Goal: Find specific page/section: Find specific page/section

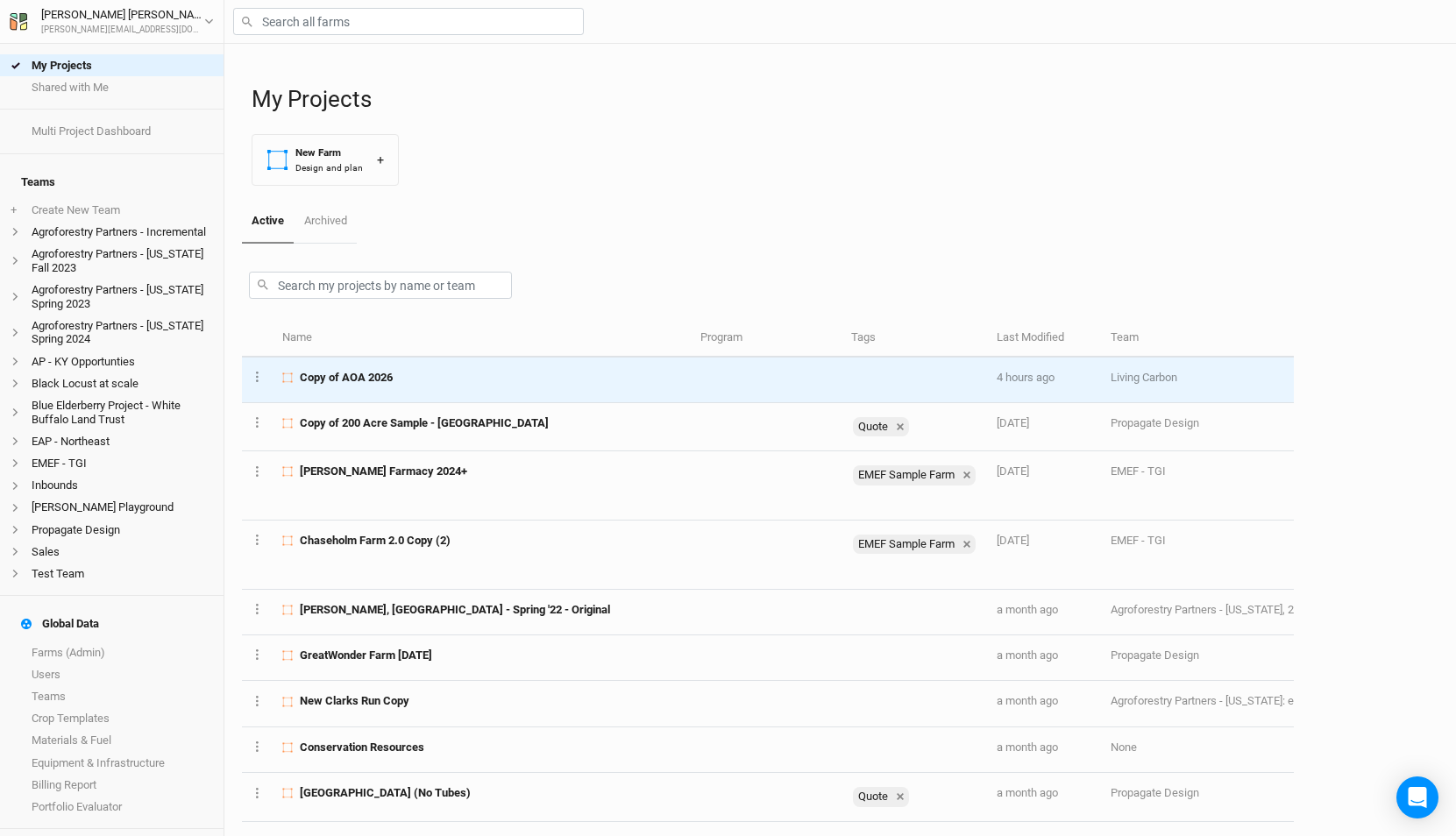
click at [391, 378] on span "Copy of AOA 2026" at bounding box center [346, 377] width 93 height 15
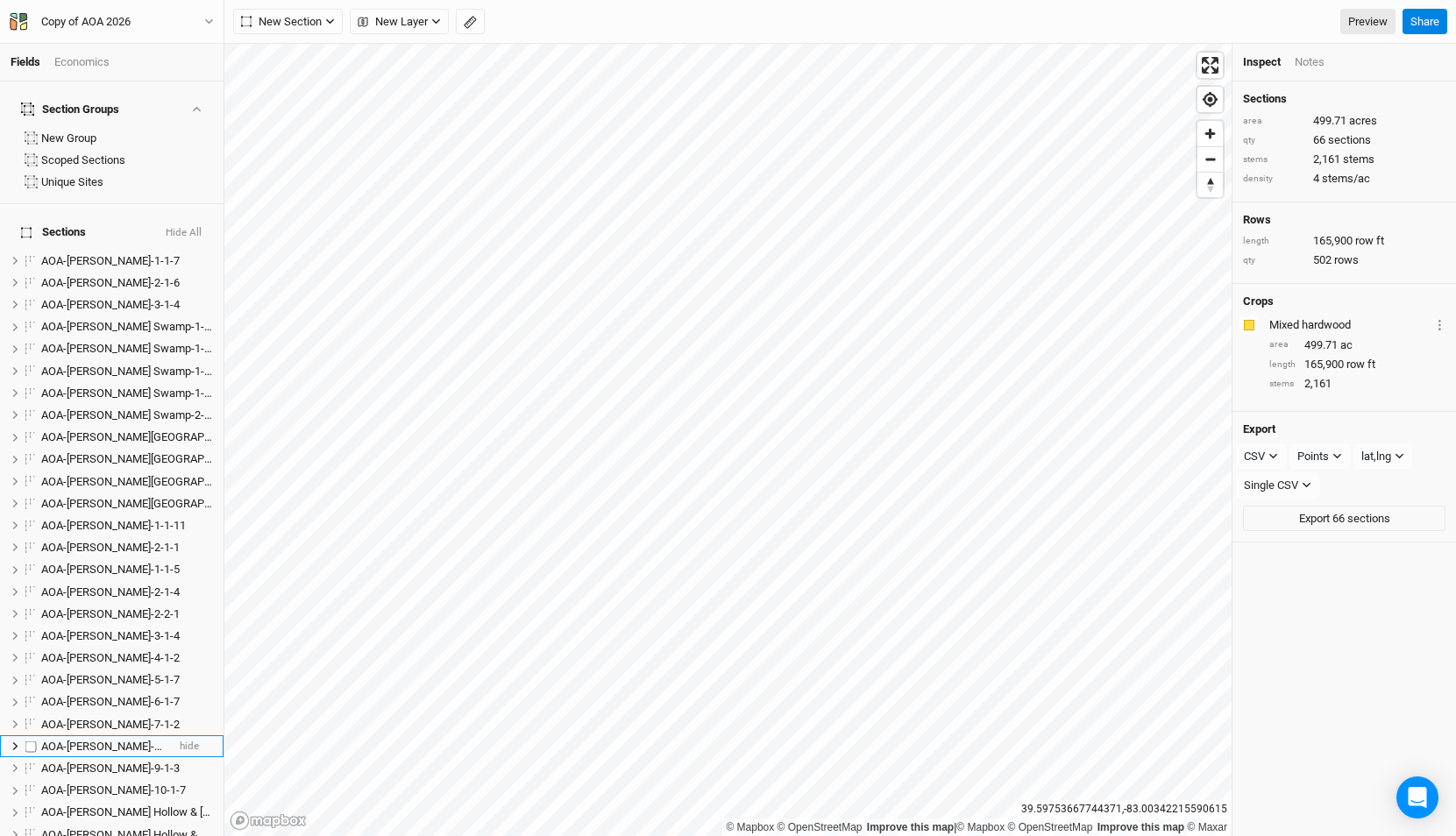
scroll to position [1436, 0]
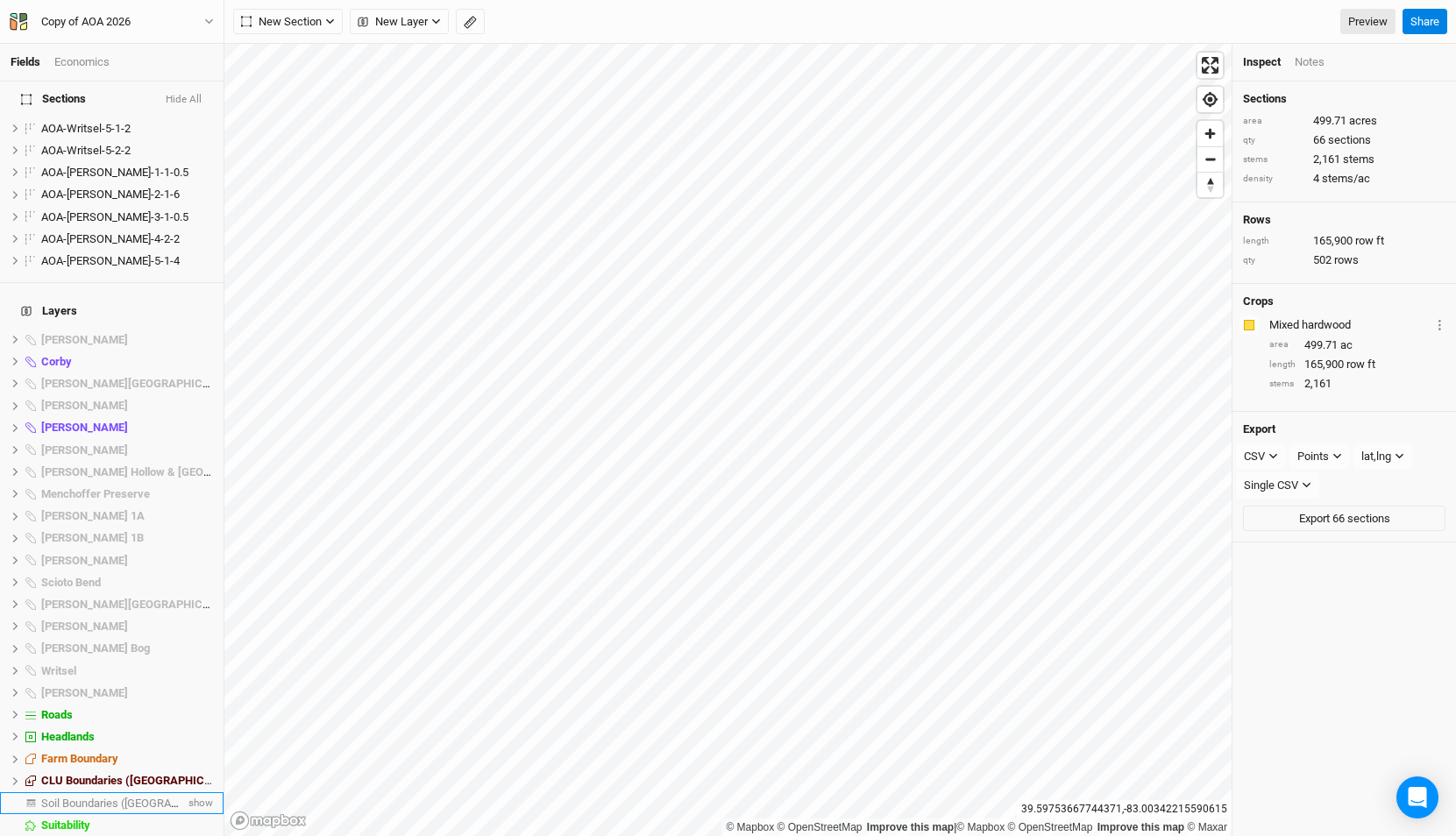
click at [118, 797] on span "Soil Boundaries ([GEOGRAPHIC_DATA])" at bounding box center [138, 803] width 194 height 13
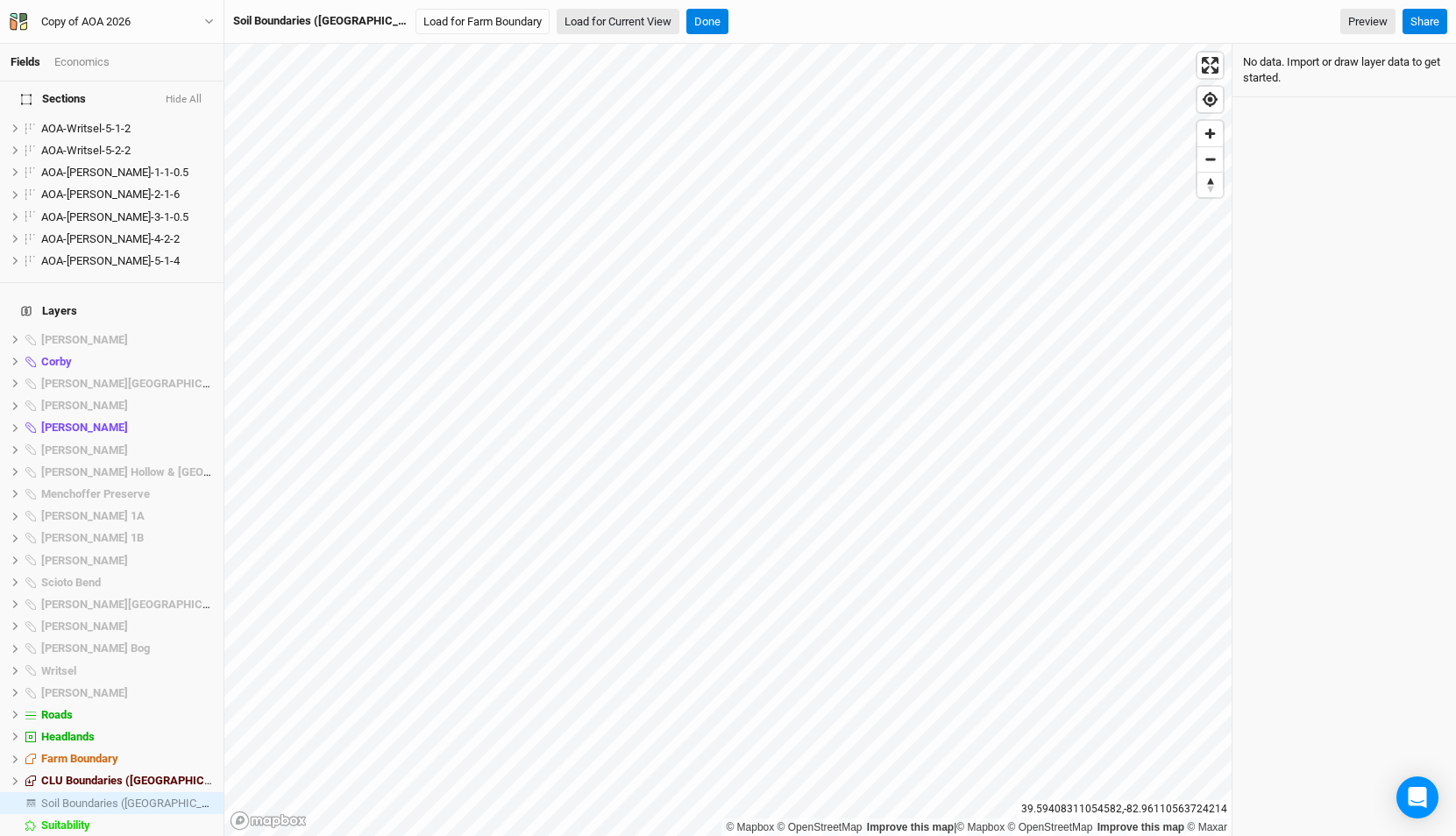
click at [566, 15] on button "Load for Current View" at bounding box center [618, 22] width 123 height 26
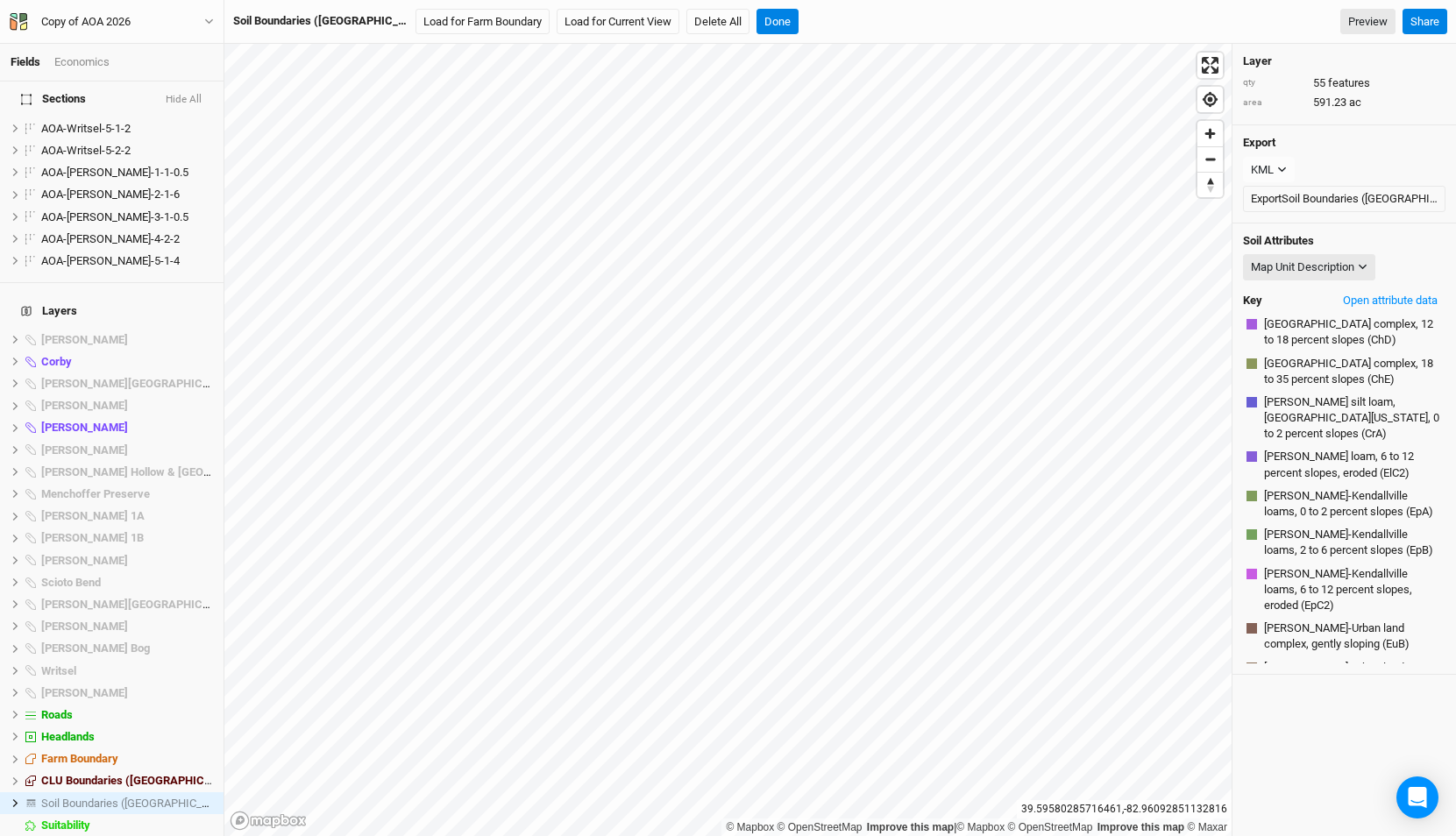
scroll to position [598, 0]
